Goal: Transaction & Acquisition: Purchase product/service

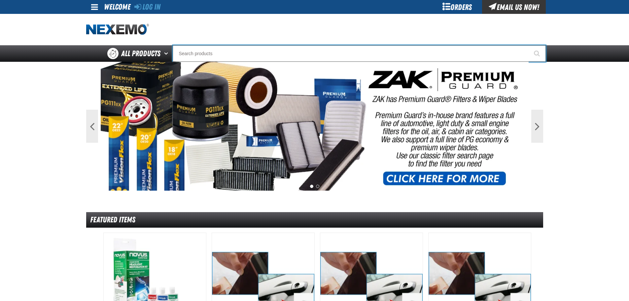
click at [233, 49] on input "Search" at bounding box center [359, 53] width 373 height 16
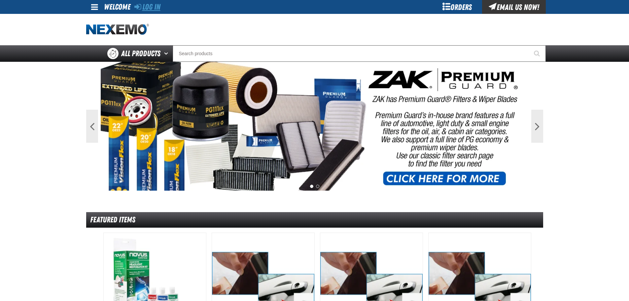
click at [153, 10] on link "Log In" at bounding box center [147, 6] width 26 height 9
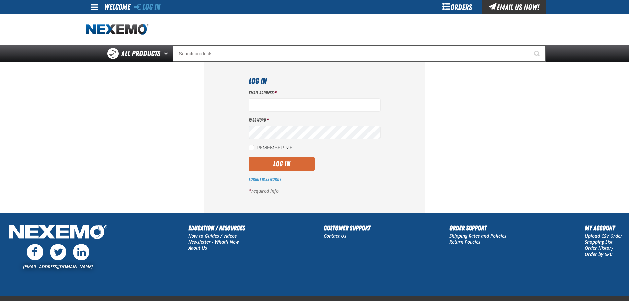
type input "smahar@huskerautogroup.com"
click at [274, 167] on button "Log In" at bounding box center [281, 163] width 66 height 15
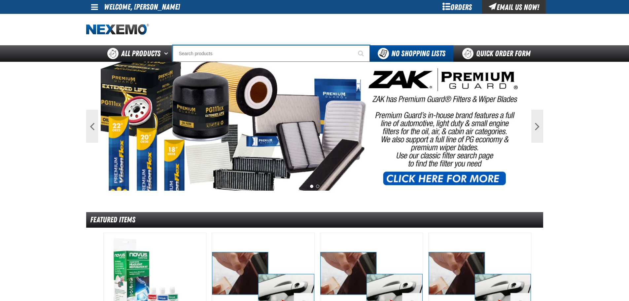
click at [230, 54] on input "Search" at bounding box center [271, 53] width 197 height 16
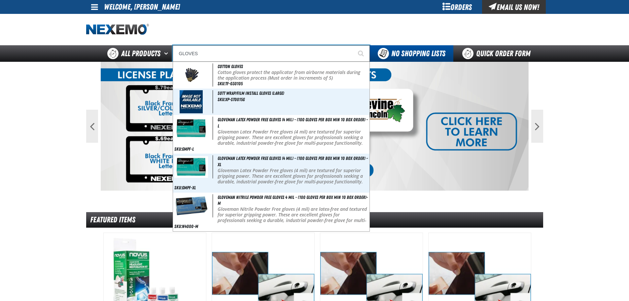
type input "GLOVES"
click at [353, 45] on button "Start Searching" at bounding box center [361, 53] width 16 height 16
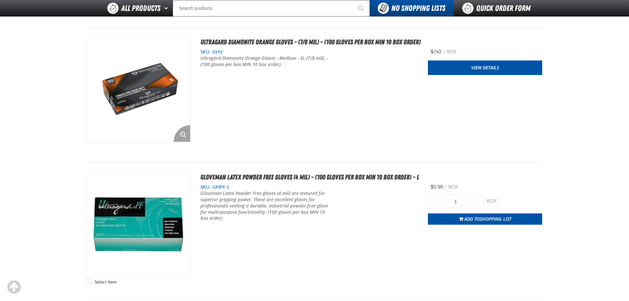
scroll to position [462, 0]
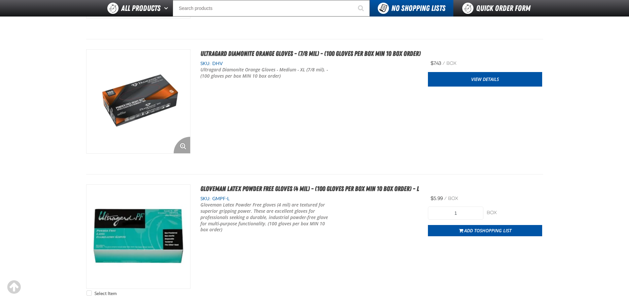
click at [132, 98] on img "View Details of the Ultragard Diamonite Orange Gloves - (7/8 mil) - (100 gloves…" at bounding box center [138, 101] width 104 height 104
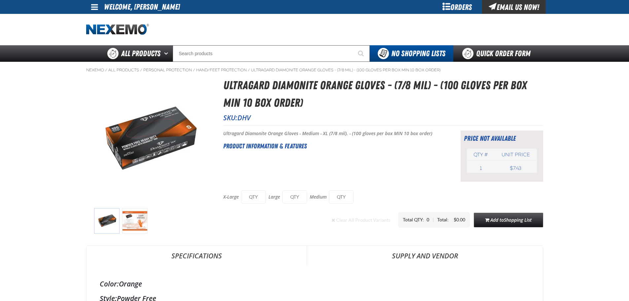
click at [141, 220] on img at bounding box center [134, 220] width 25 height 25
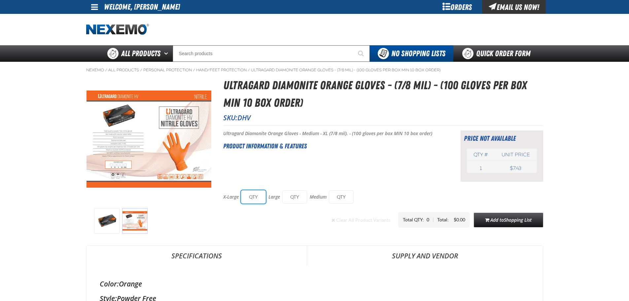
click at [251, 196] on input "text" at bounding box center [253, 196] width 25 height 13
type input "10"
click at [294, 197] on input "text" at bounding box center [294, 196] width 25 height 13
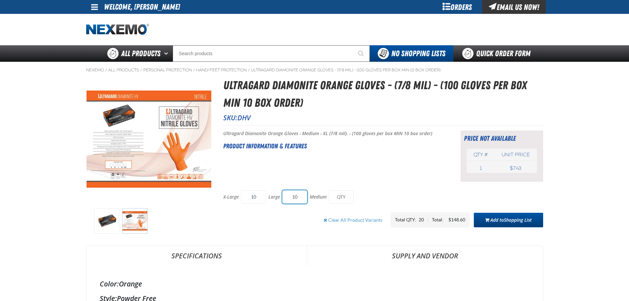
type input "10"
click at [493, 216] on span "Add to Shopping List" at bounding box center [510, 219] width 41 height 6
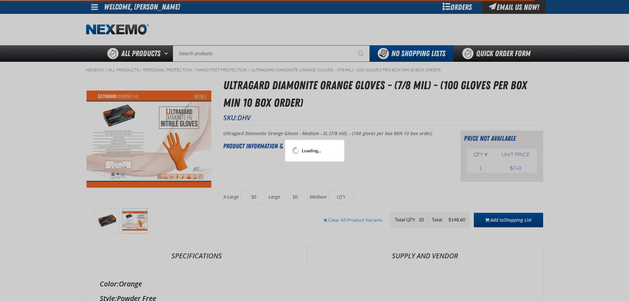
type input "10"
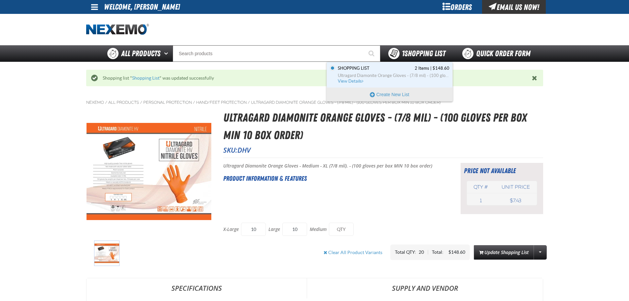
click at [410, 54] on span "1 Shopping List" at bounding box center [424, 53] width 44 height 9
click at [357, 79] on span "View Details" at bounding box center [351, 81] width 27 height 5
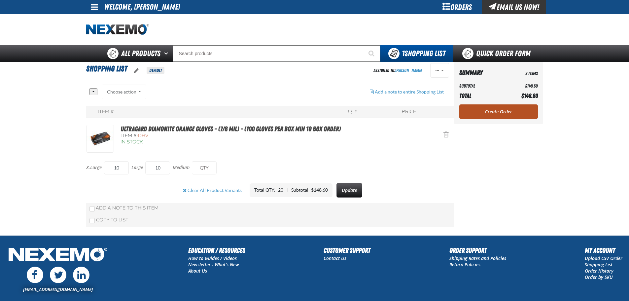
click at [508, 109] on link "Create Order" at bounding box center [498, 111] width 79 height 15
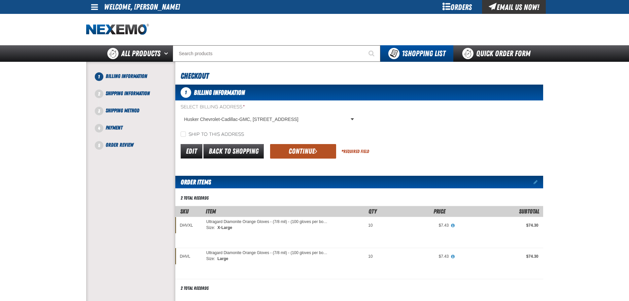
click at [299, 148] on button "Continue" at bounding box center [303, 151] width 66 height 15
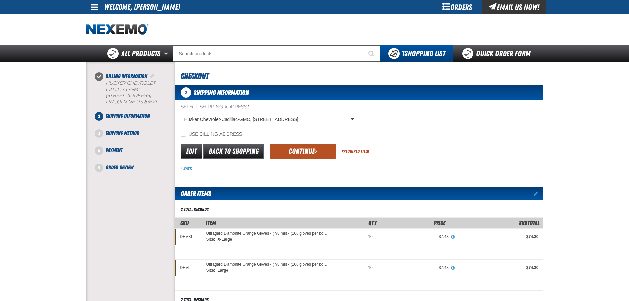
click at [280, 150] on button "Continue" at bounding box center [303, 151] width 66 height 15
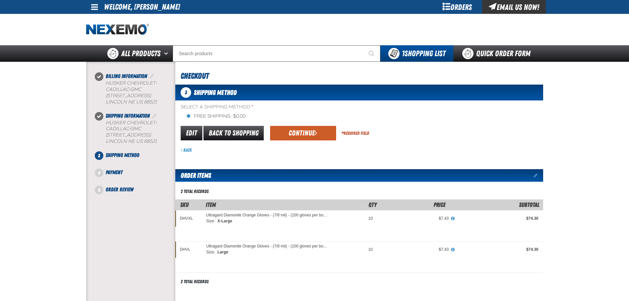
click at [288, 134] on button "Continue" at bounding box center [303, 133] width 66 height 15
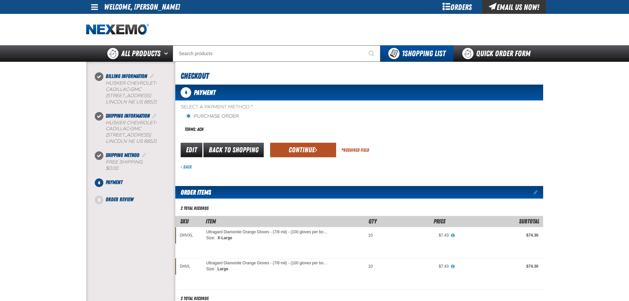
click at [298, 147] on button "Continue" at bounding box center [303, 150] width 66 height 15
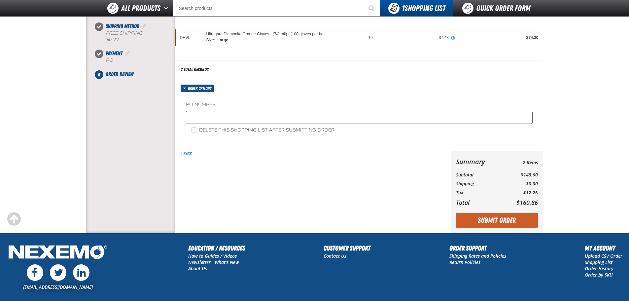
scroll to position [132, 0]
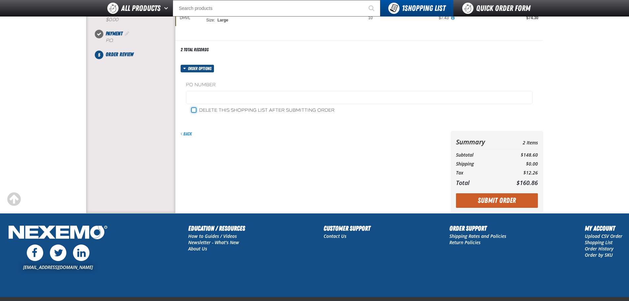
click at [195, 109] on input "Delete this shopping list after submitting order" at bounding box center [193, 109] width 5 height 5
checkbox input "true"
click at [512, 202] on button "Submit Order" at bounding box center [497, 200] width 82 height 15
